Goal: Transaction & Acquisition: Purchase product/service

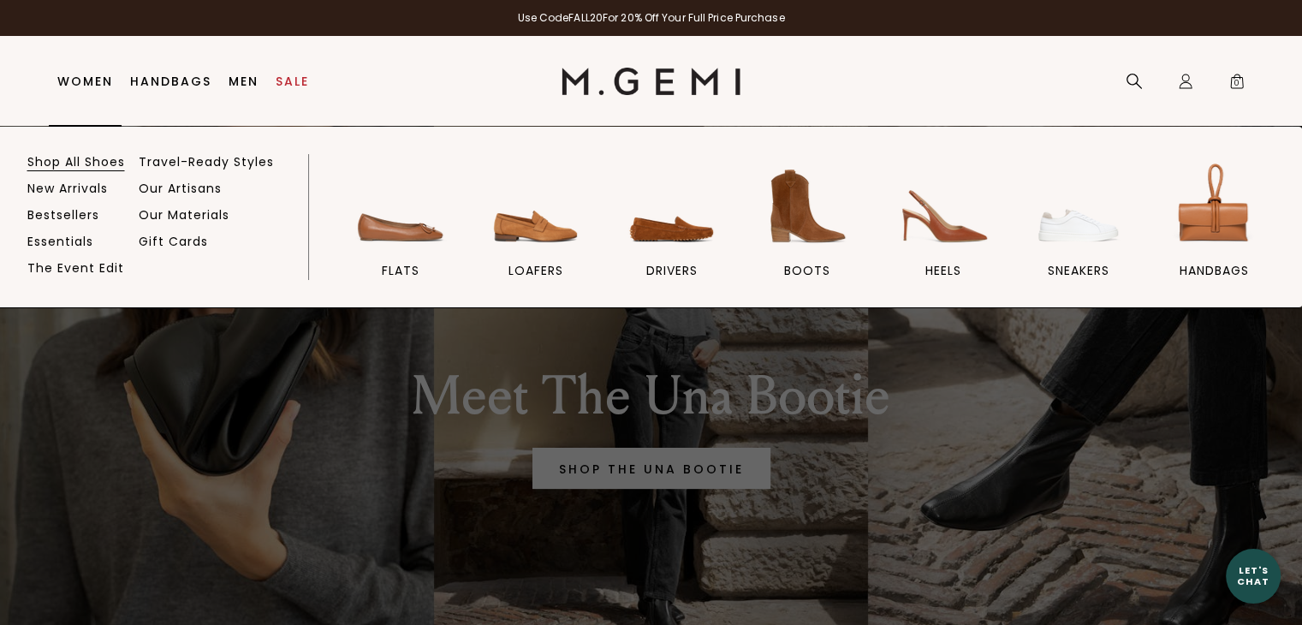
click at [83, 160] on link "Shop All Shoes" at bounding box center [76, 161] width 98 height 15
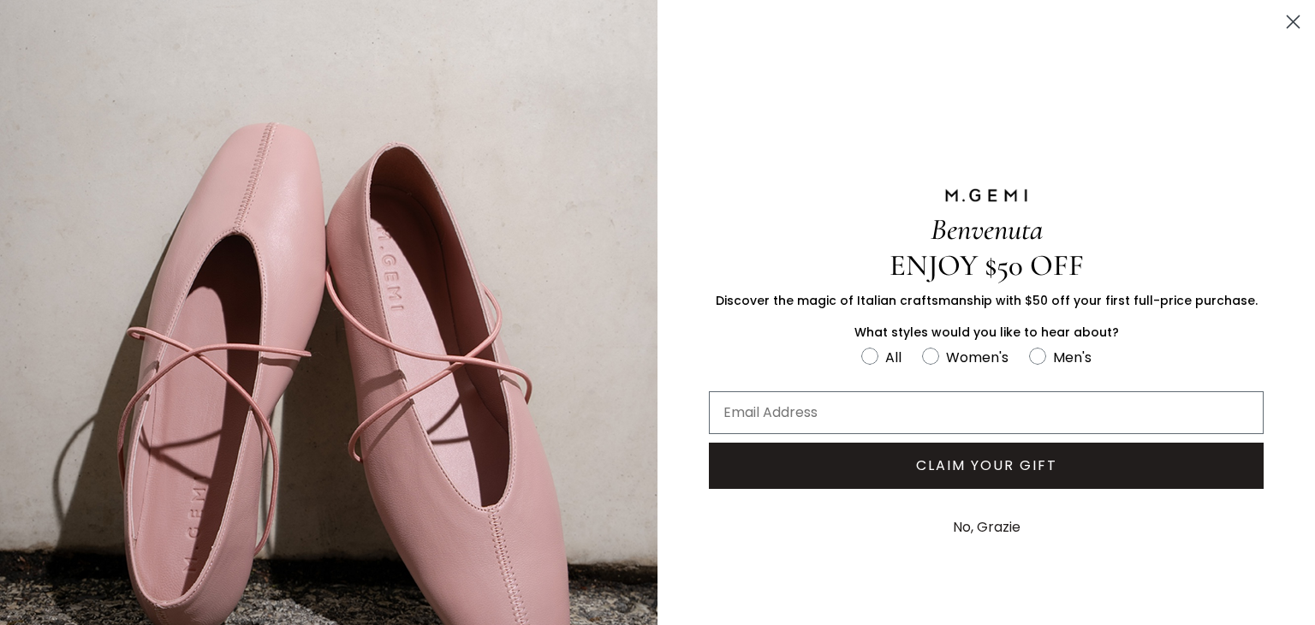
click at [1279, 21] on circle "Close dialog" at bounding box center [1293, 22] width 28 height 28
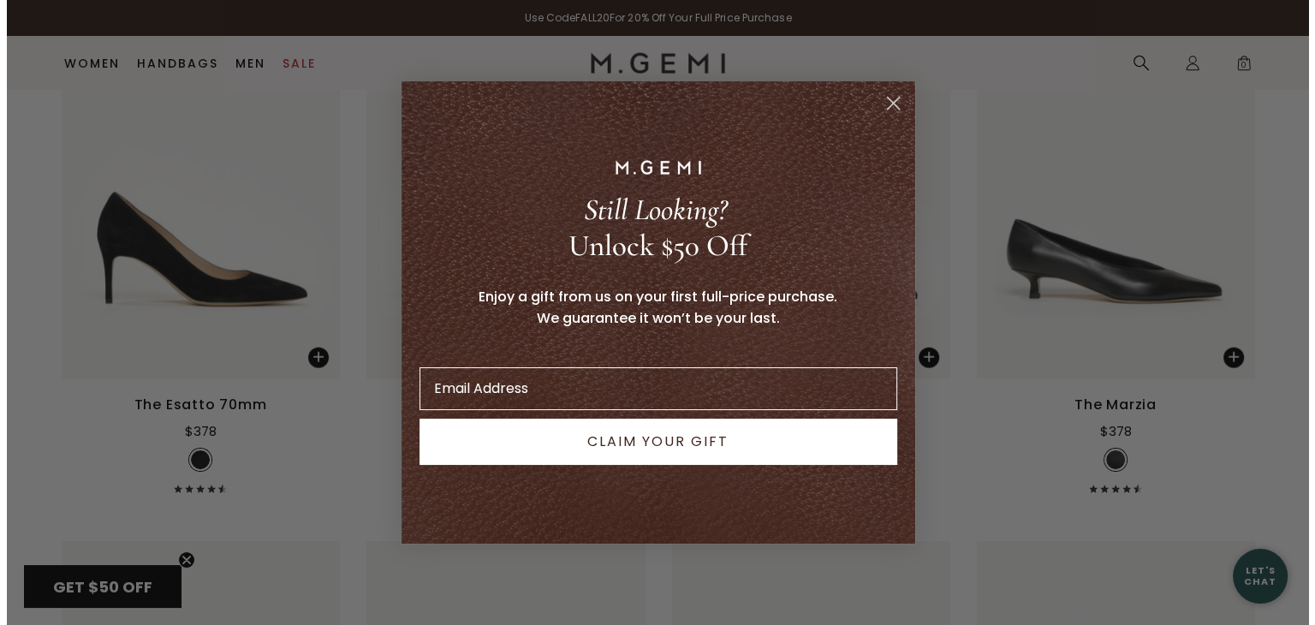
scroll to position [10609, 0]
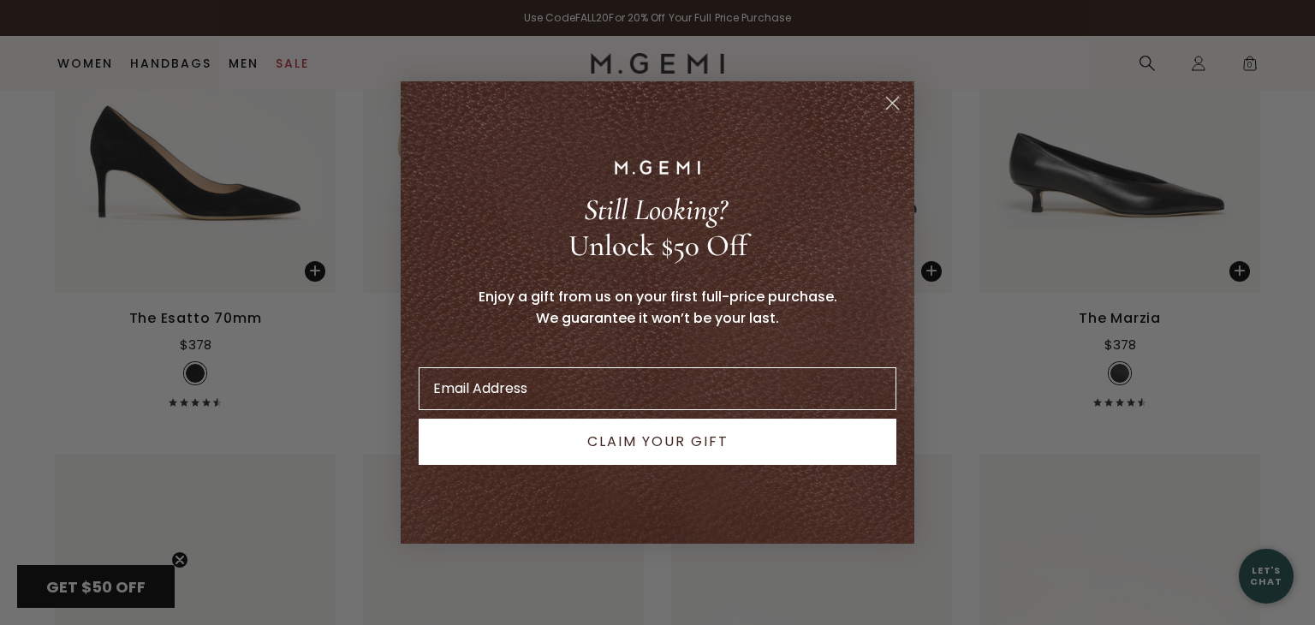
click at [880, 110] on circle "Close dialog" at bounding box center [892, 103] width 28 height 28
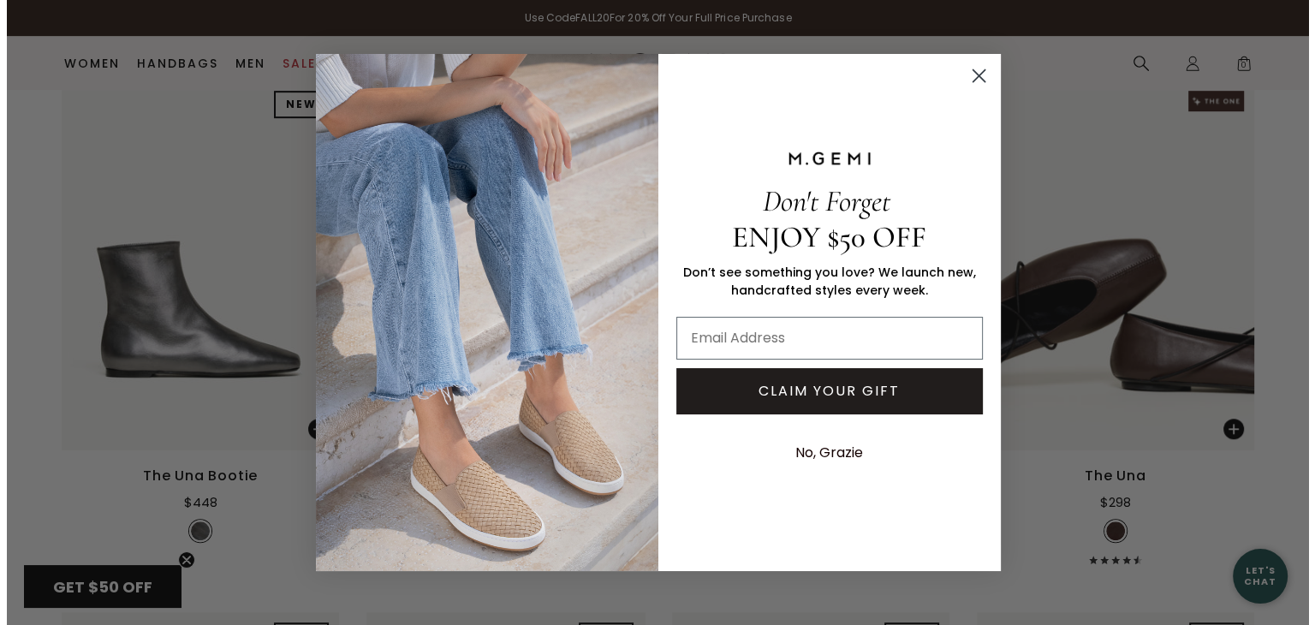
scroll to position [21001, 0]
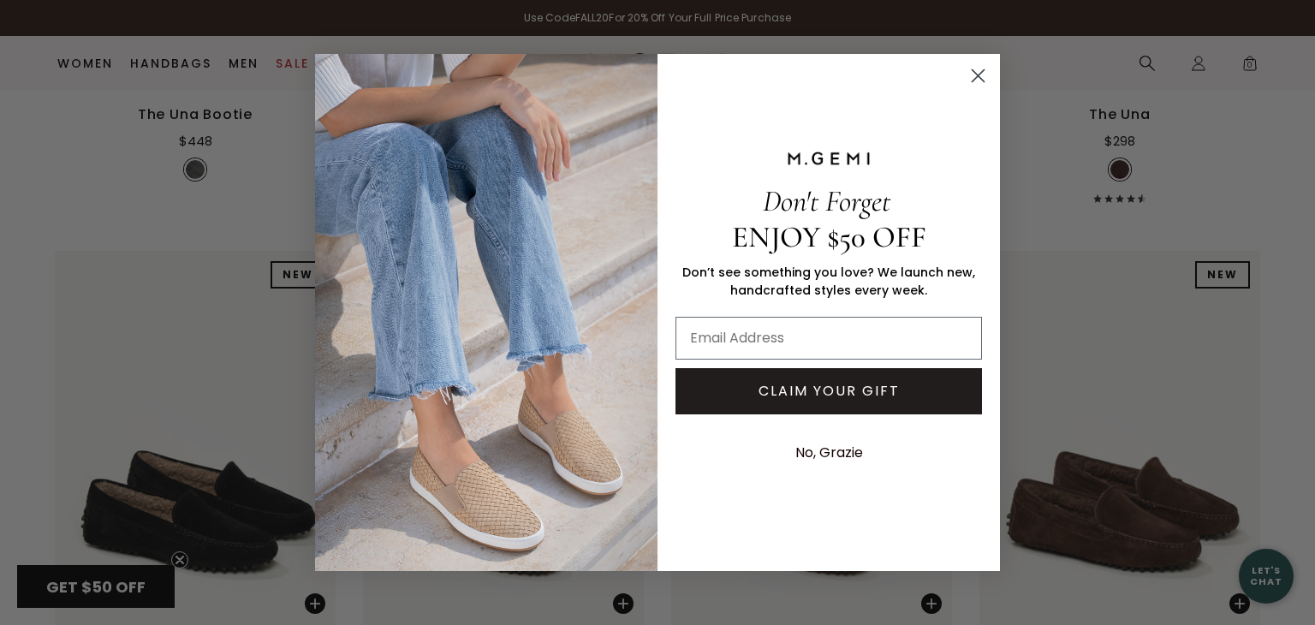
drag, startPoint x: 1306, startPoint y: 529, endPoint x: 1314, endPoint y: 621, distance: 92.0
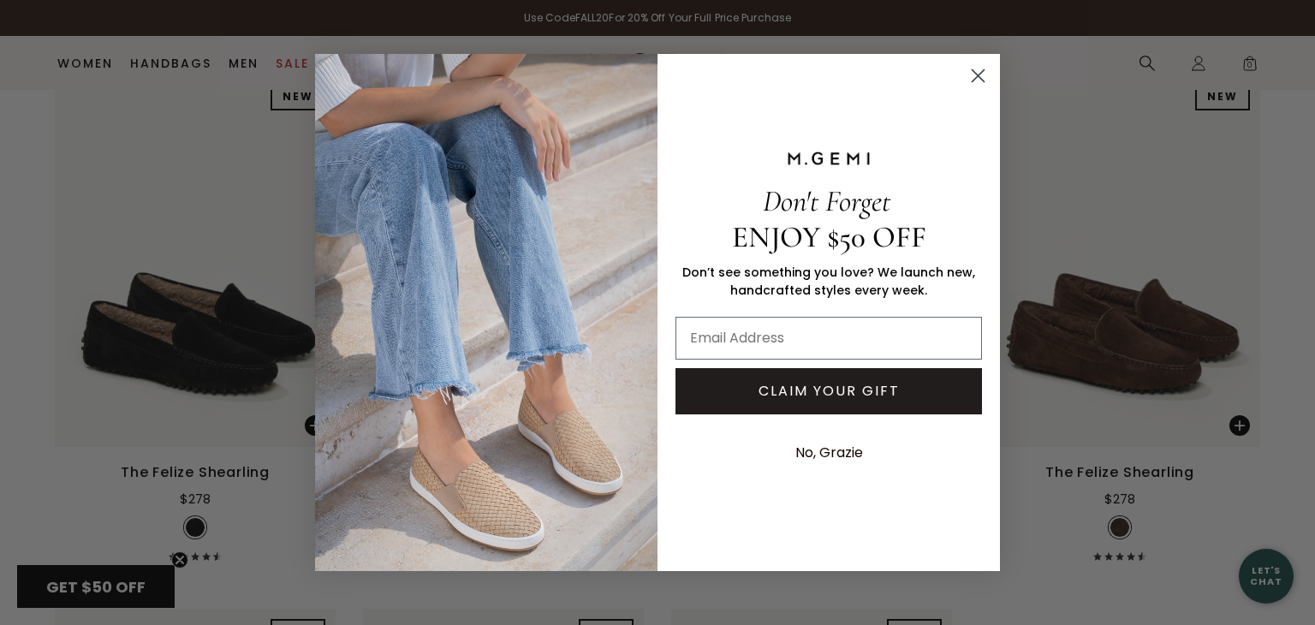
click at [986, 80] on circle "Close dialog" at bounding box center [978, 76] width 28 height 28
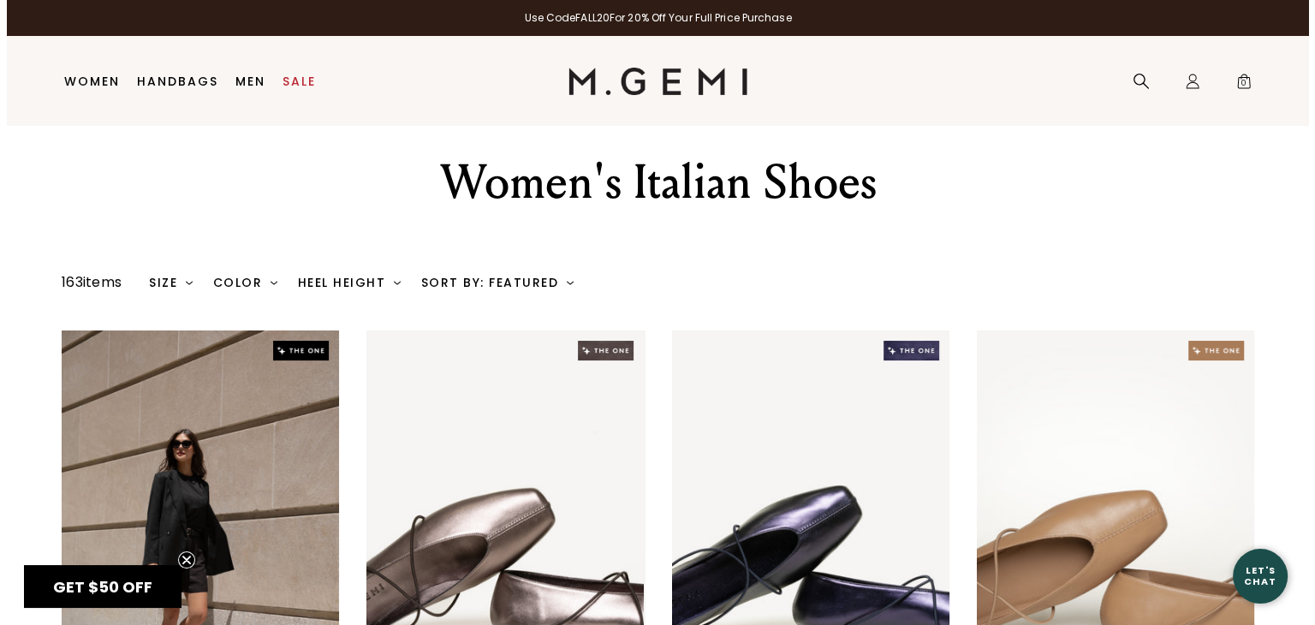
scroll to position [0, 0]
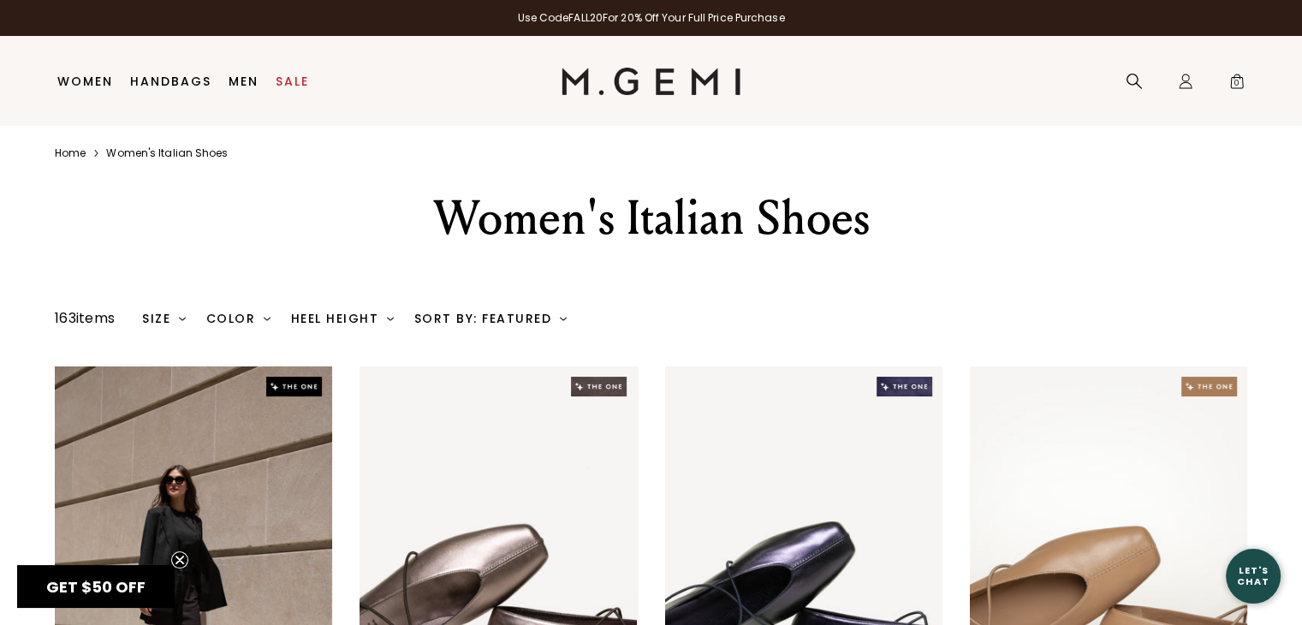
drag, startPoint x: 628, startPoint y: 231, endPoint x: 966, endPoint y: 191, distance: 340.6
click at [628, 231] on div "Women's Italian Shoes" at bounding box center [651, 218] width 594 height 62
click at [1130, 86] on icon at bounding box center [1134, 81] width 17 height 17
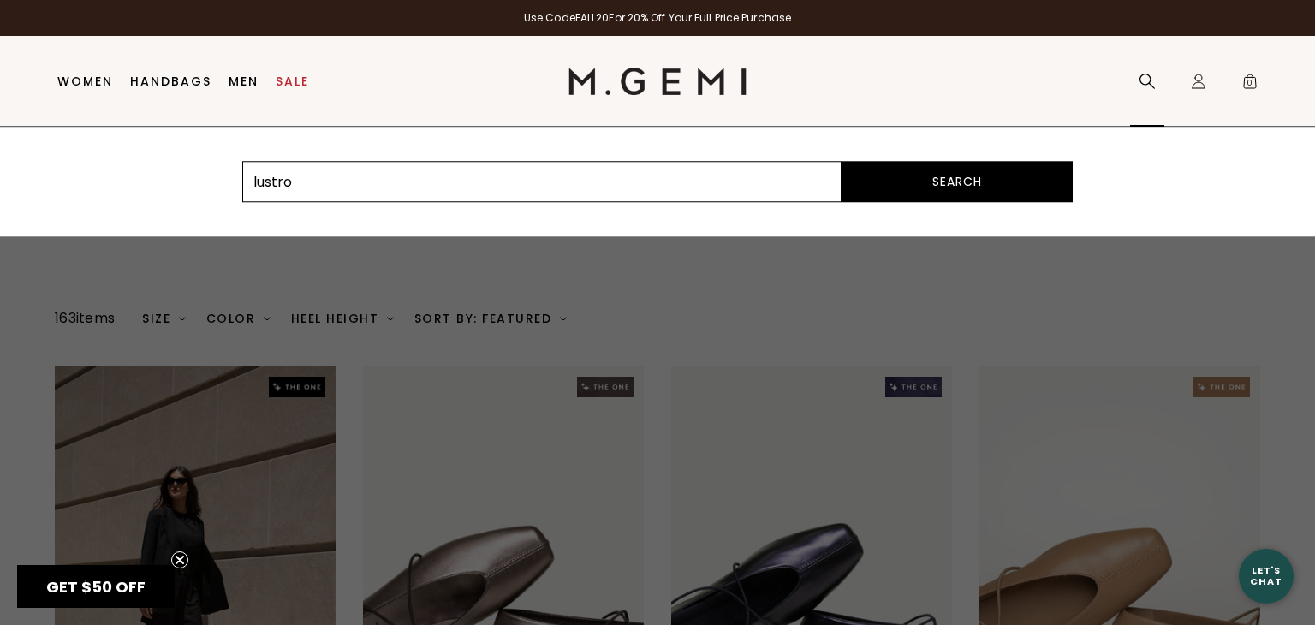
type input "lustro"
click at [842, 161] on button "Search" at bounding box center [957, 181] width 231 height 41
